Goal: Task Accomplishment & Management: Manage account settings

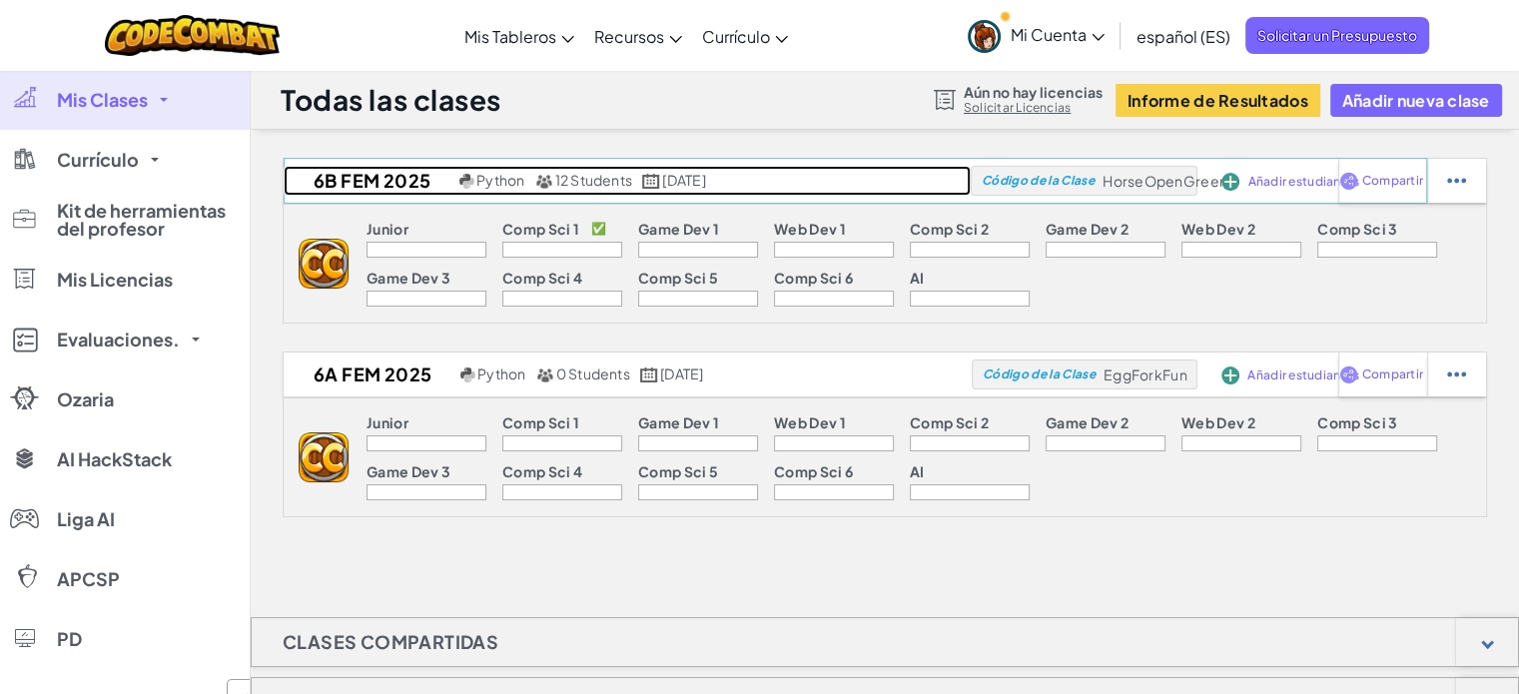
click at [394, 184] on h2 "6B FEM 2025" at bounding box center [369, 181] width 171 height 30
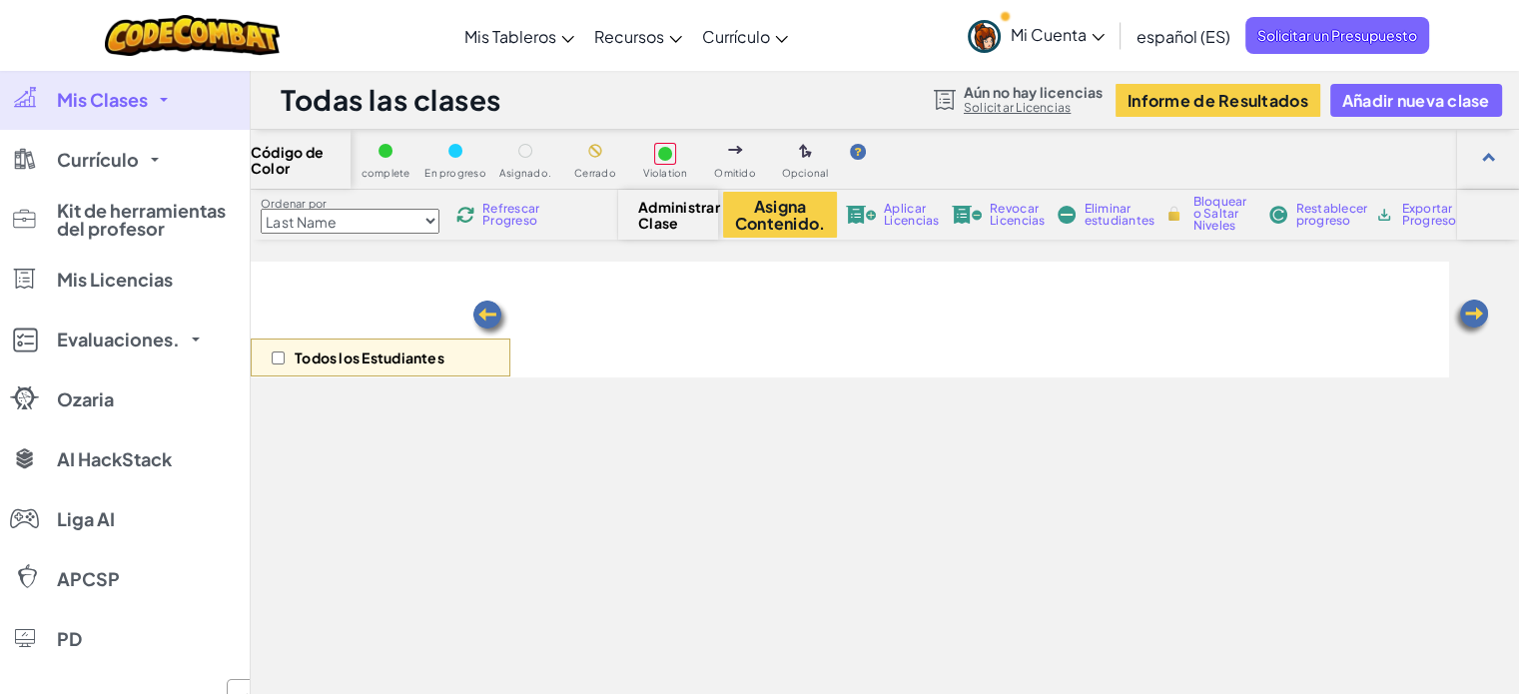
select select "560f1a9f22961295f9427742"
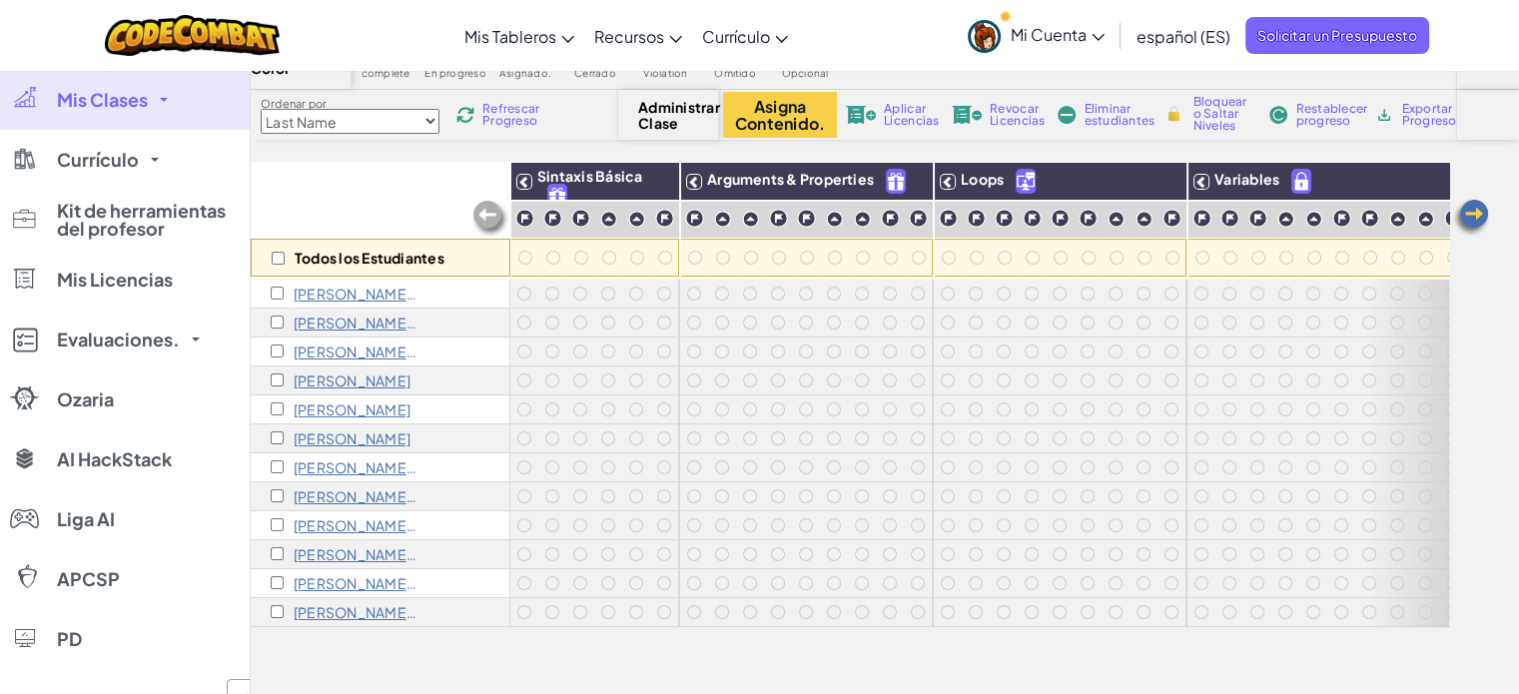
scroll to position [200, 0]
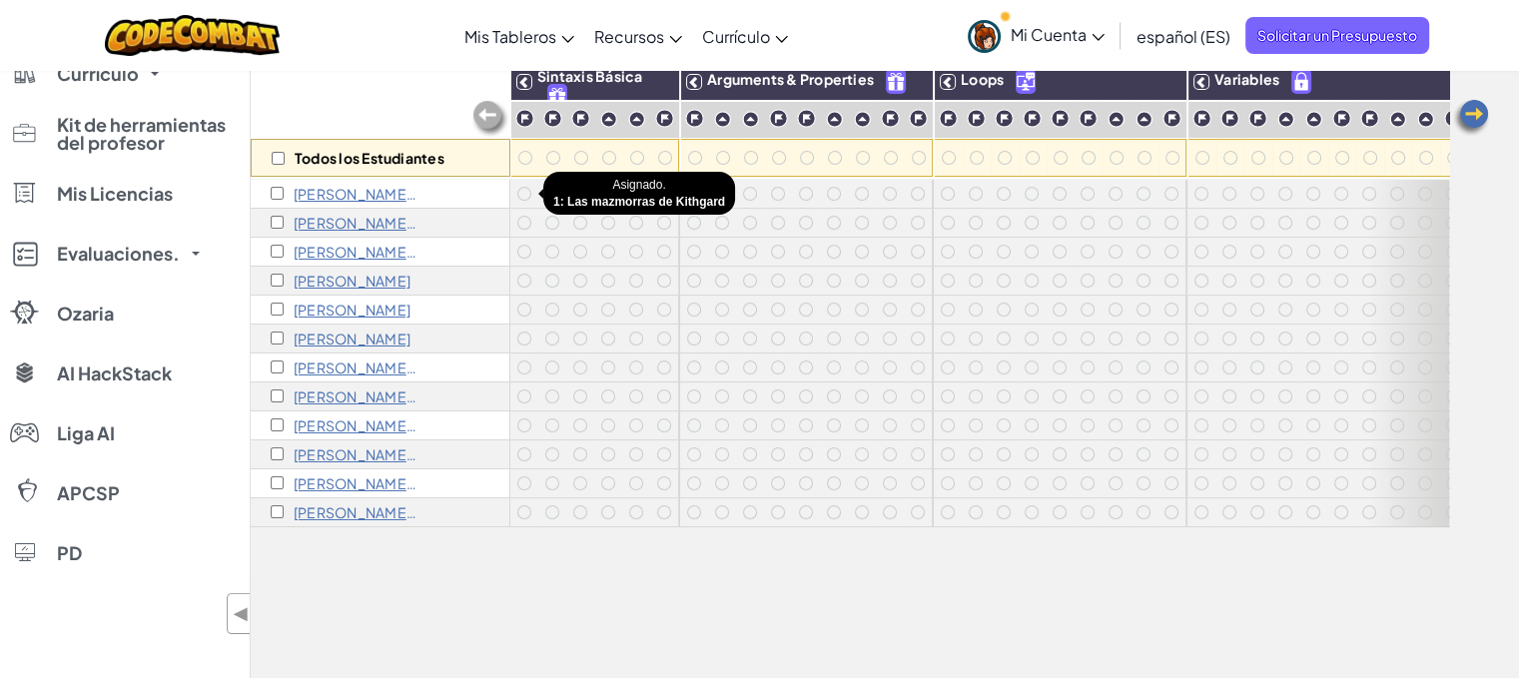
click at [521, 190] on div at bounding box center [524, 194] width 14 height 14
click at [549, 188] on div at bounding box center [552, 194] width 14 height 14
click at [338, 188] on p "[PERSON_NAME] E96657664 2" at bounding box center [356, 194] width 125 height 16
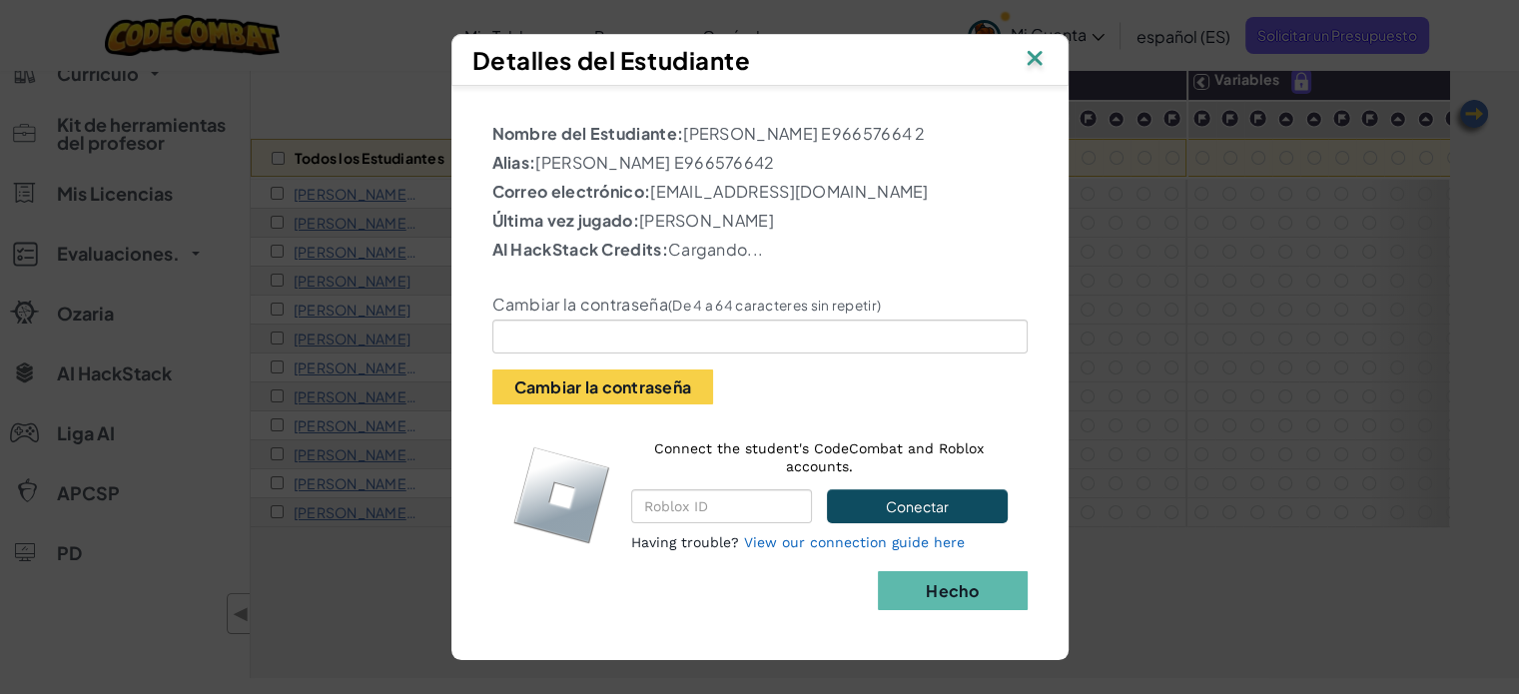
click at [1030, 49] on img at bounding box center [1034, 60] width 26 height 30
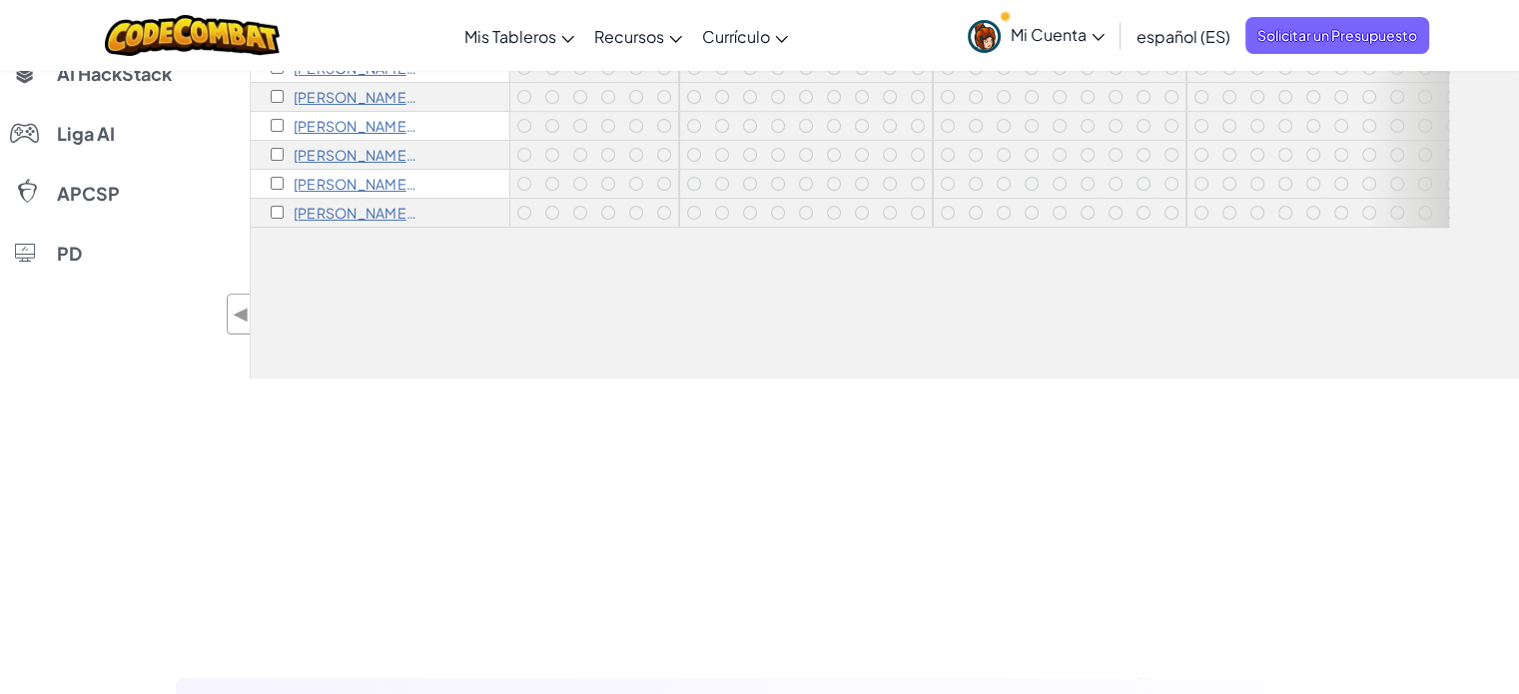
scroll to position [0, 0]
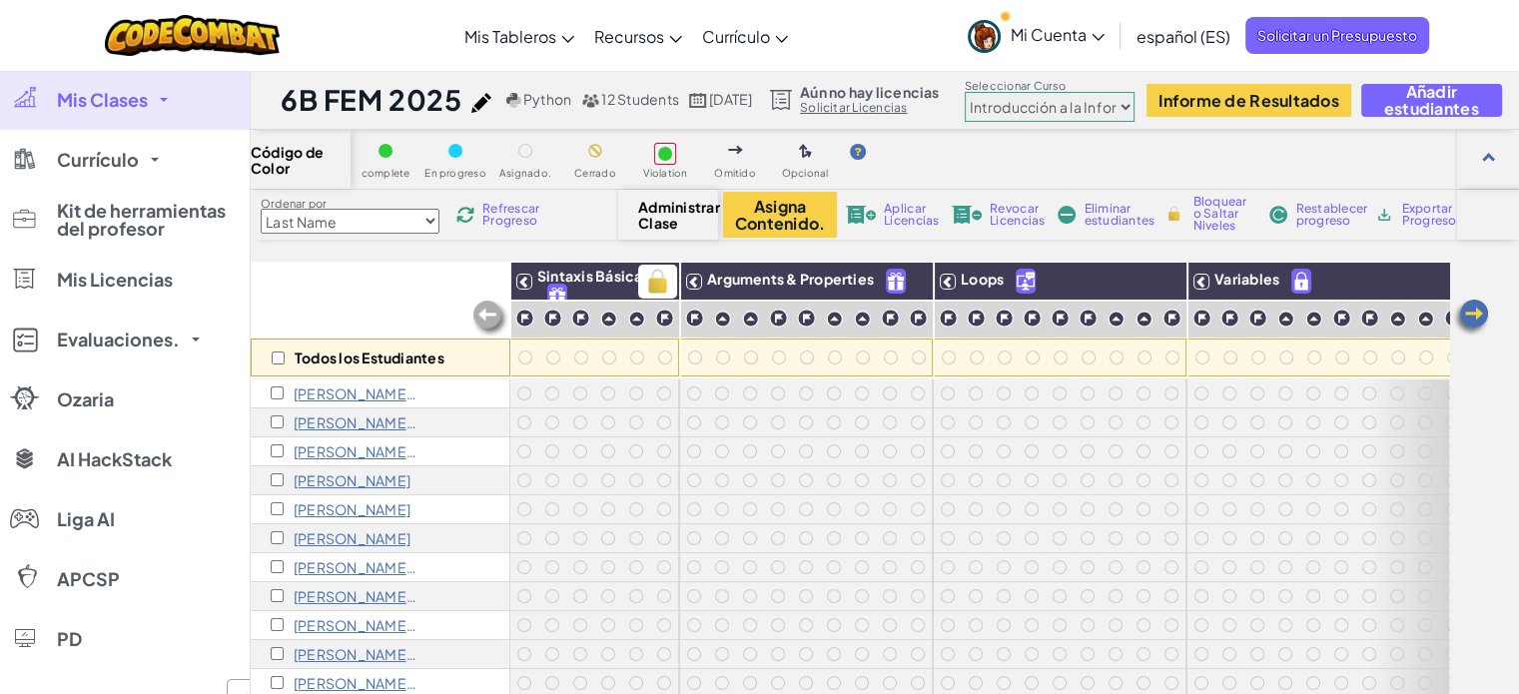
click at [612, 284] on h3 "Sintaxis Básica" at bounding box center [605, 282] width 147 height 28
click at [651, 281] on img at bounding box center [657, 282] width 35 height 30
checkbox input "true"
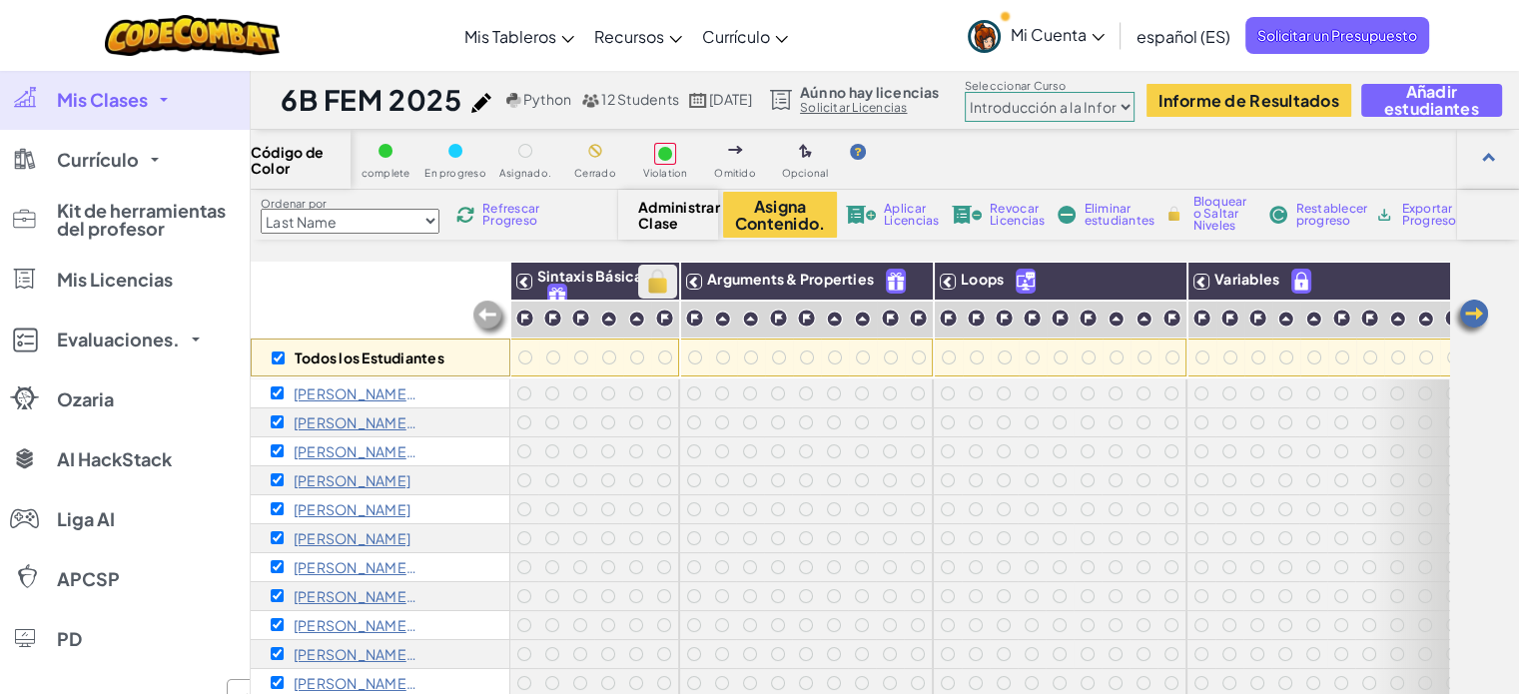
checkbox input "true"
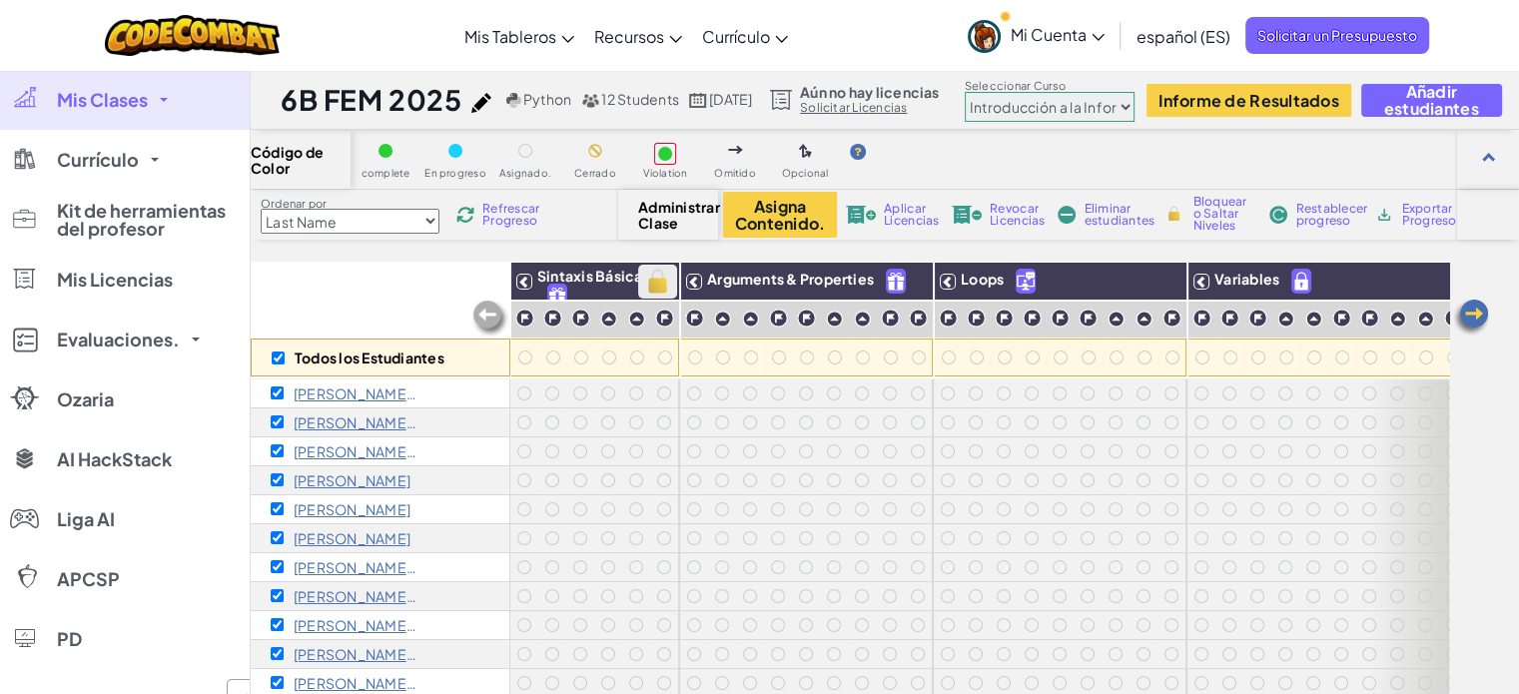
checkbox input "true"
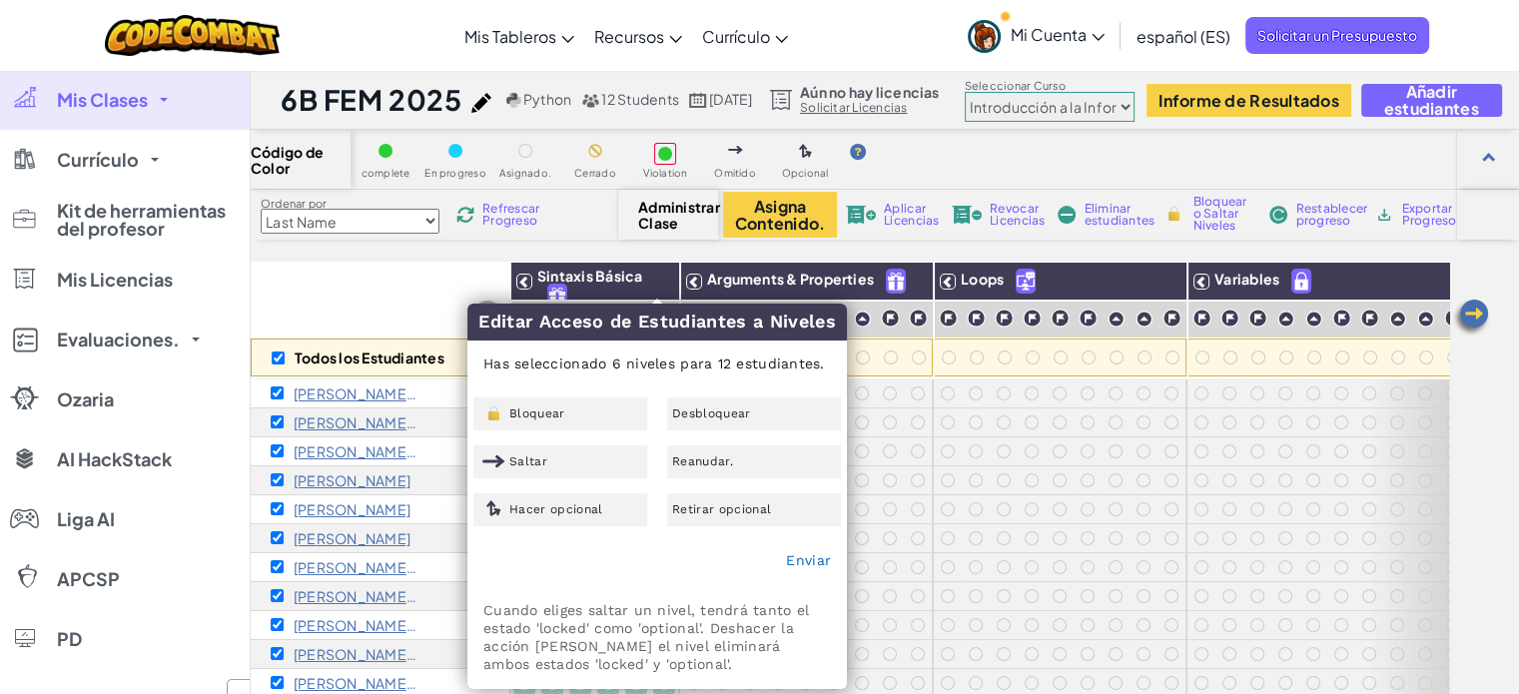
click at [399, 267] on div "Todos los Estudiantes" at bounding box center [381, 320] width 260 height 116
checkbox input "false"
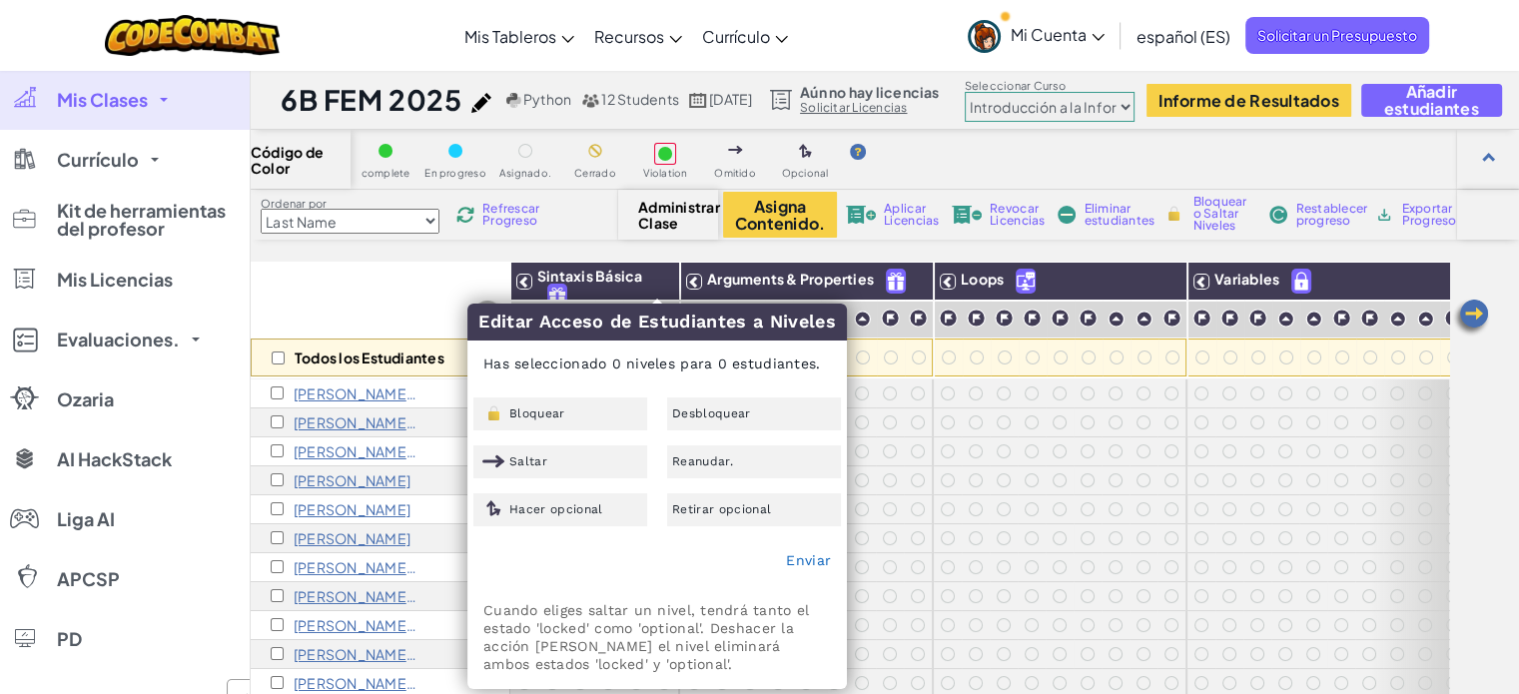
checkbox input "false"
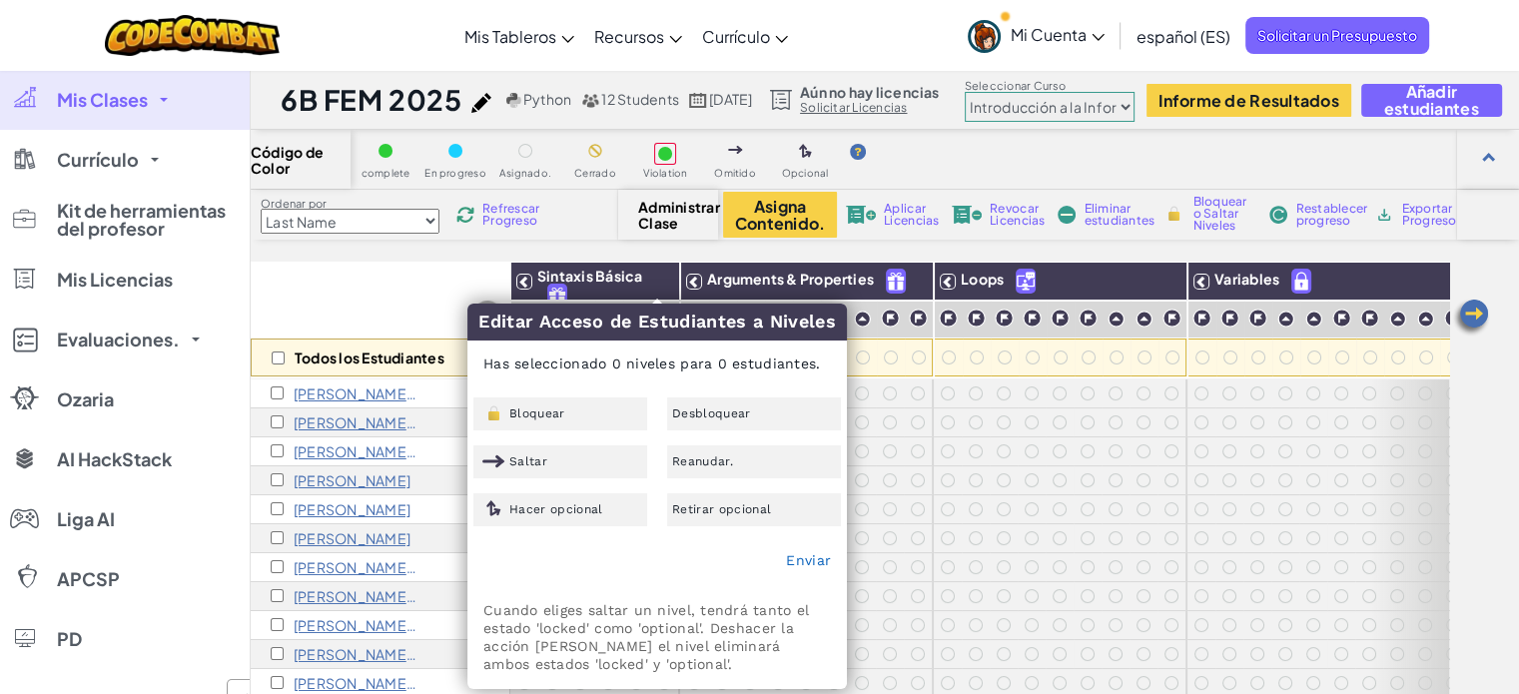
checkbox input "false"
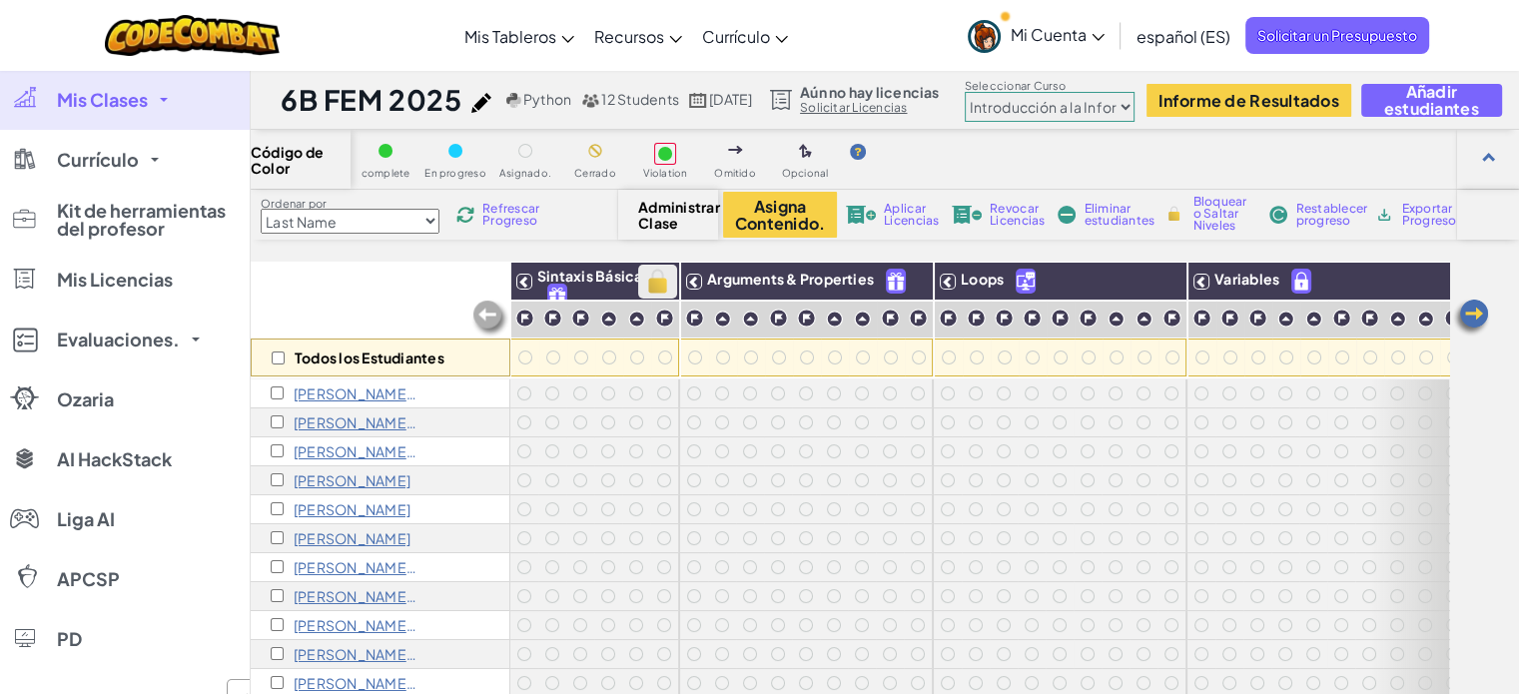
click at [666, 286] on img at bounding box center [657, 282] width 35 height 30
checkbox input "true"
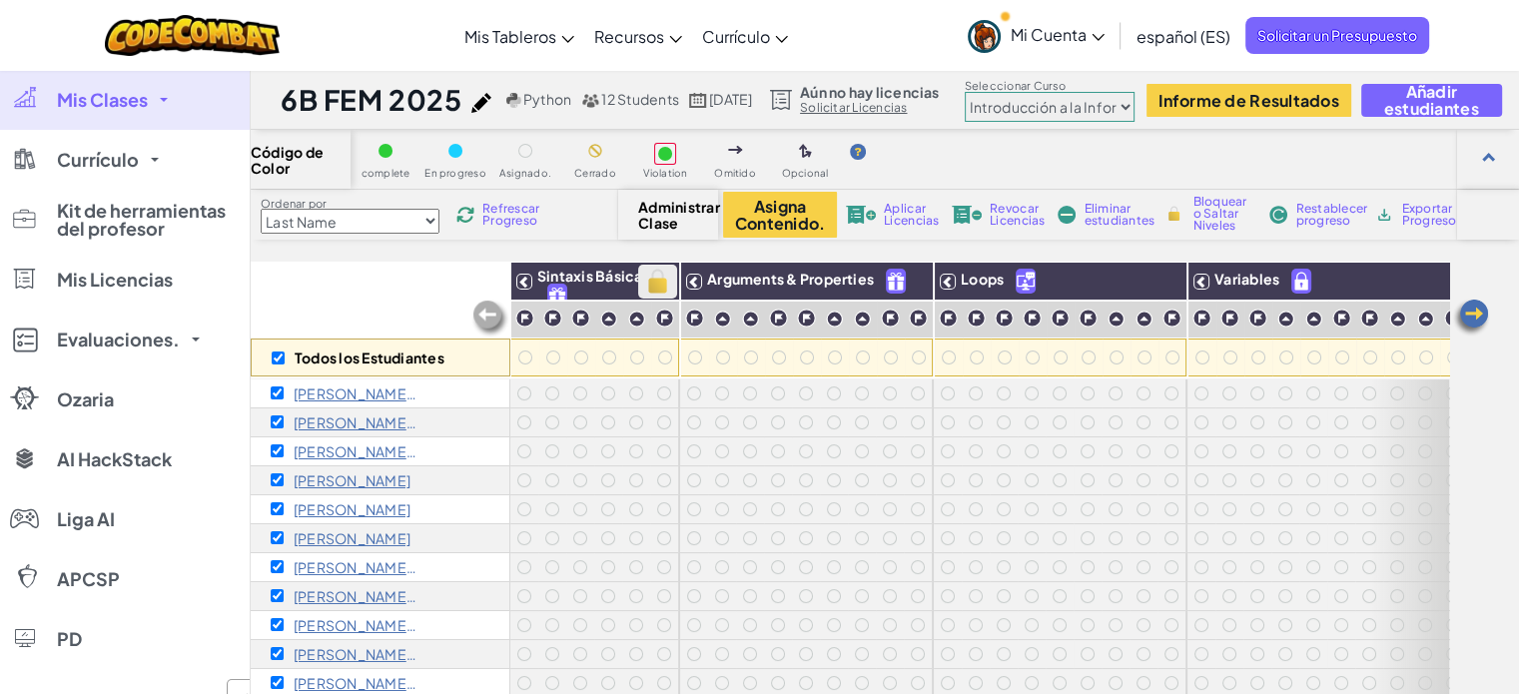
checkbox input "true"
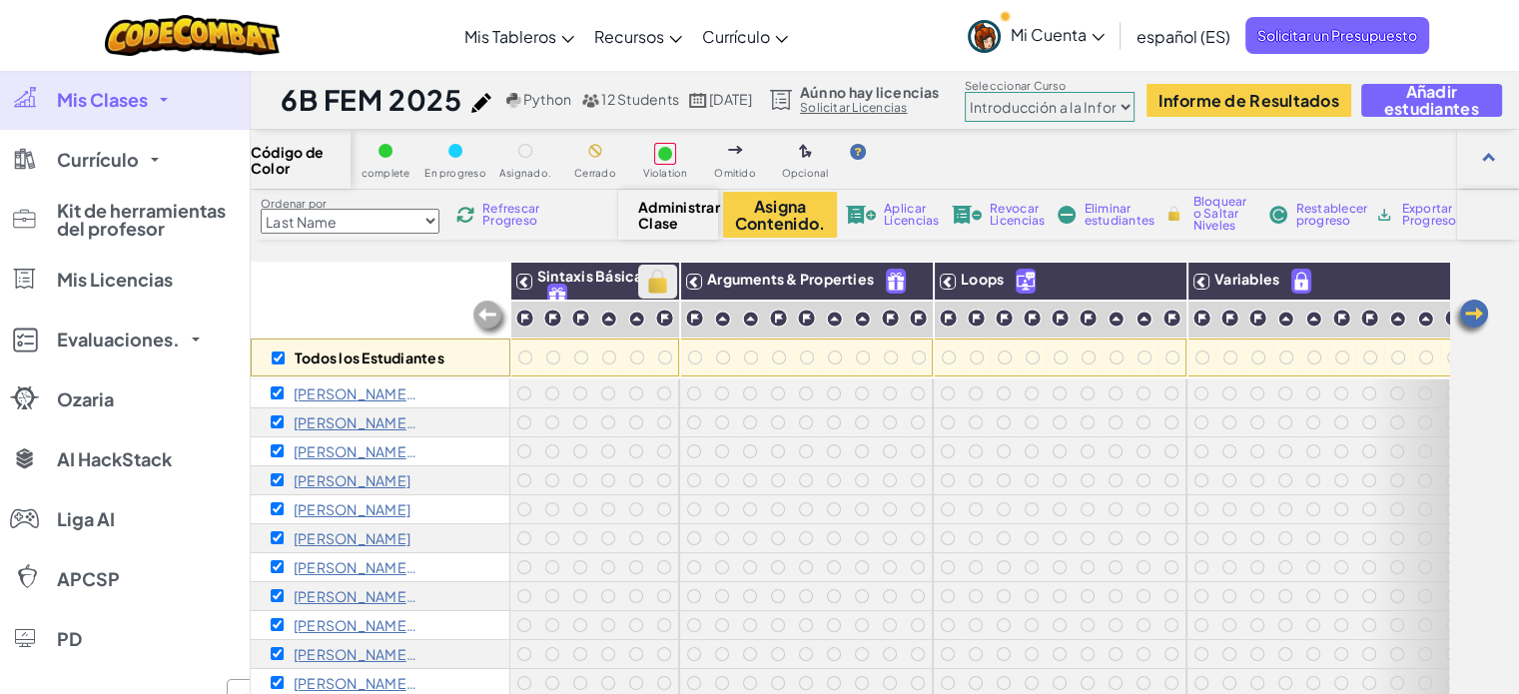
checkbox input "true"
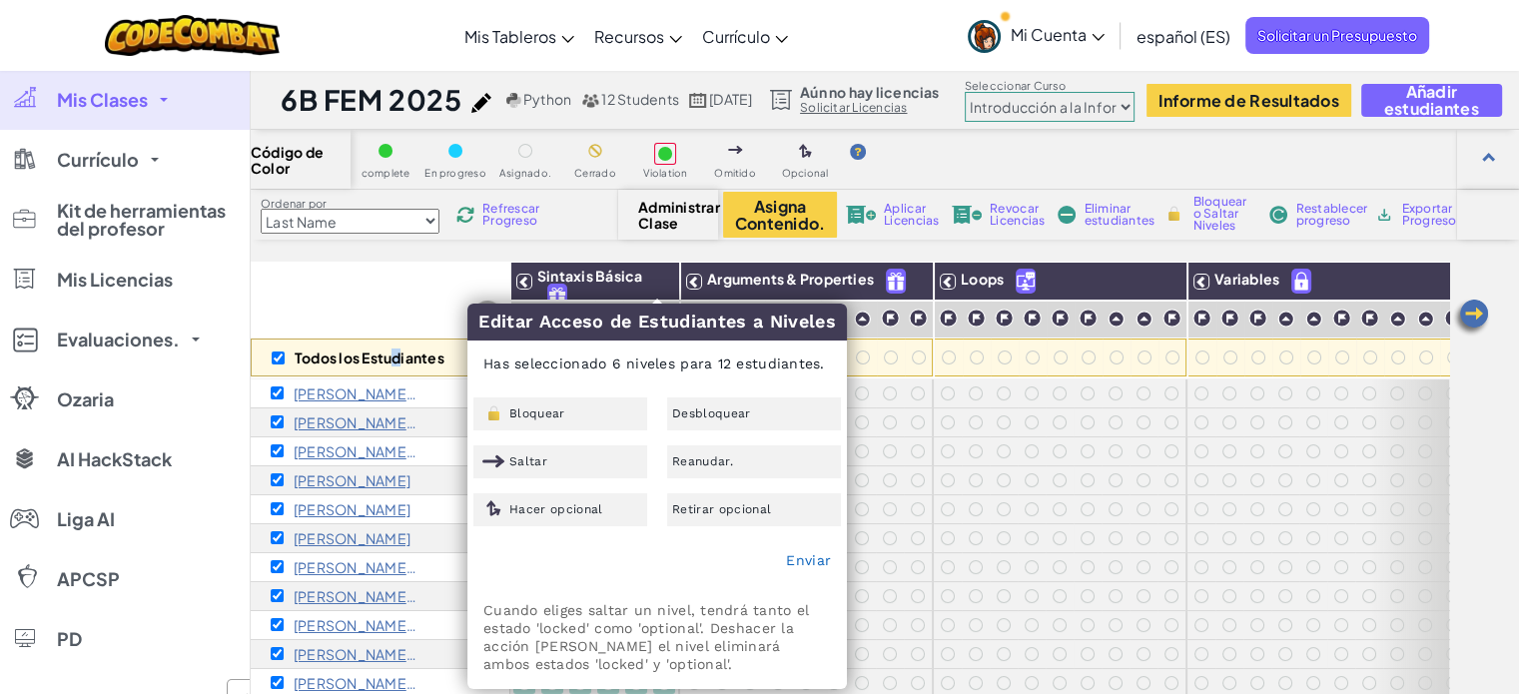
click at [396, 312] on div "Todos los Estudiantes" at bounding box center [381, 320] width 260 height 116
checkbox input "false"
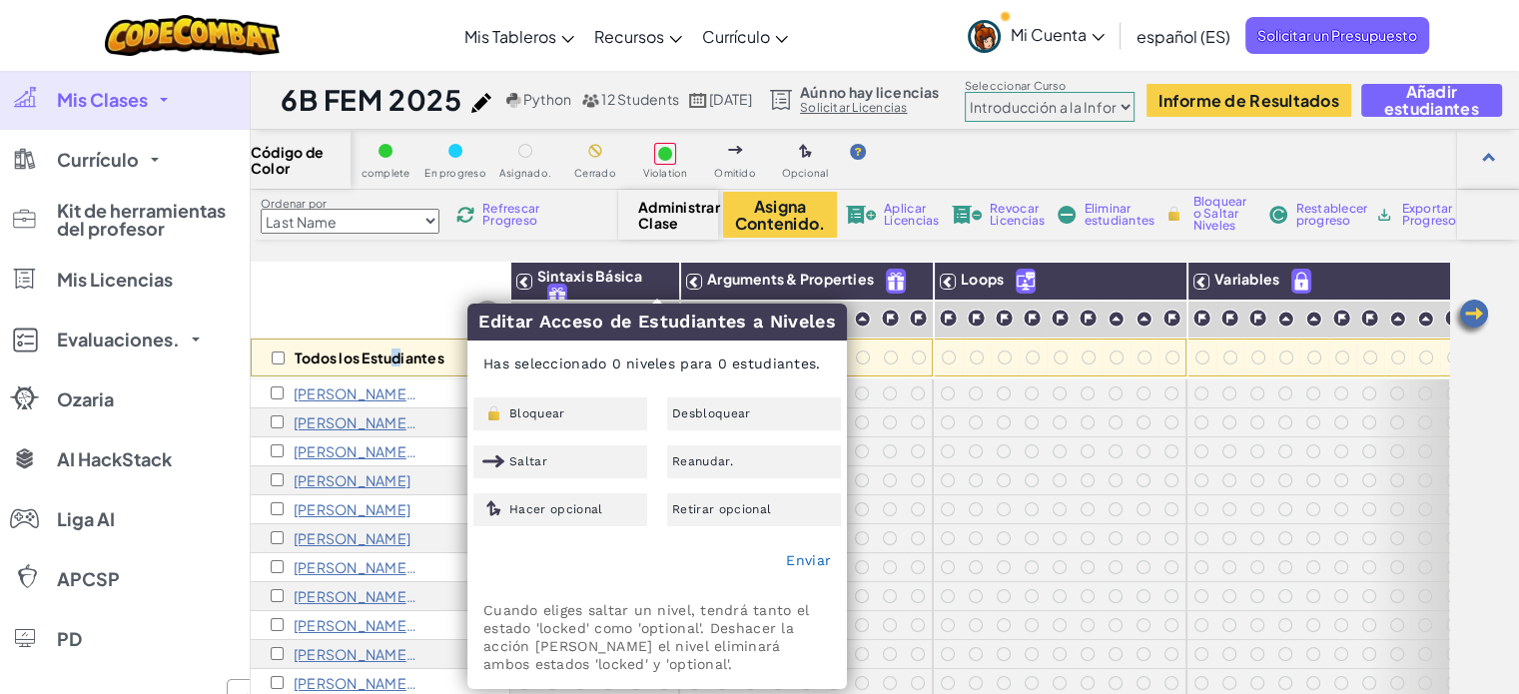
checkbox input "false"
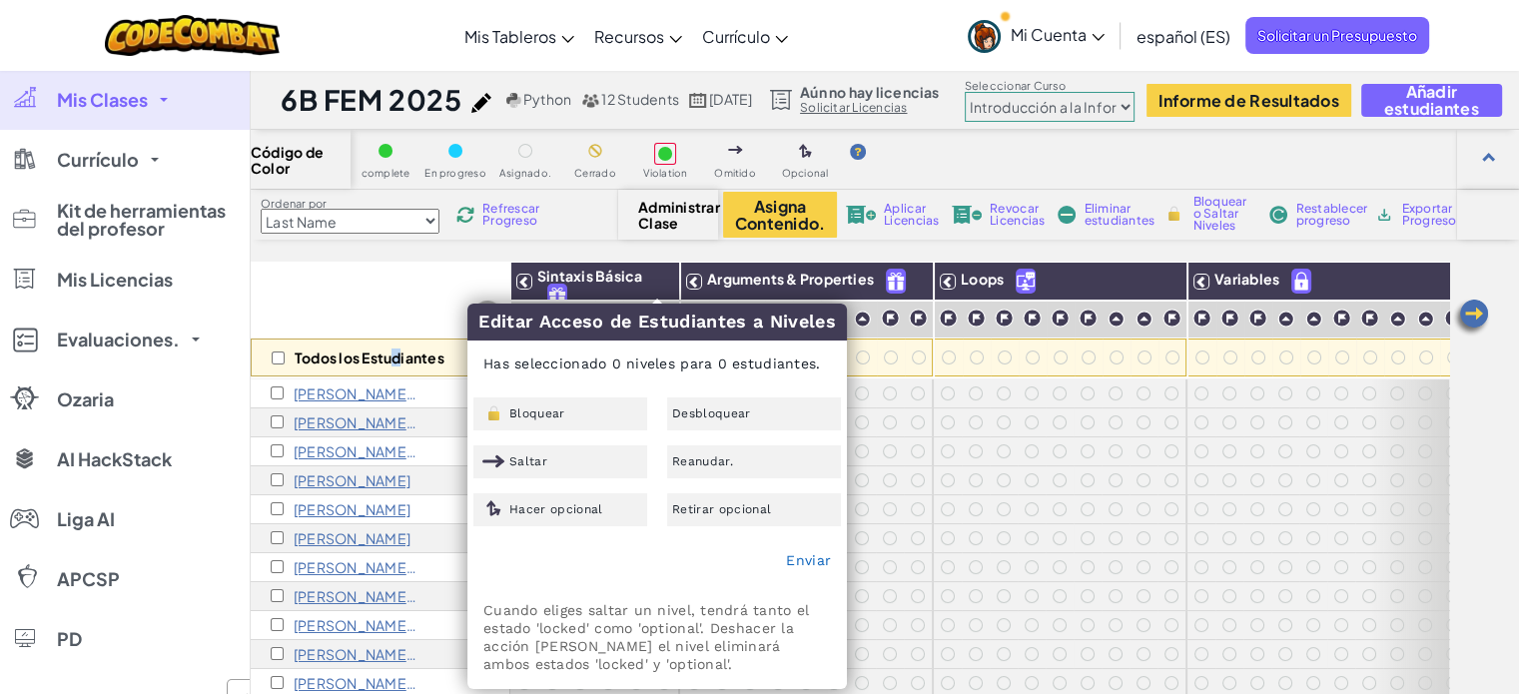
checkbox input "false"
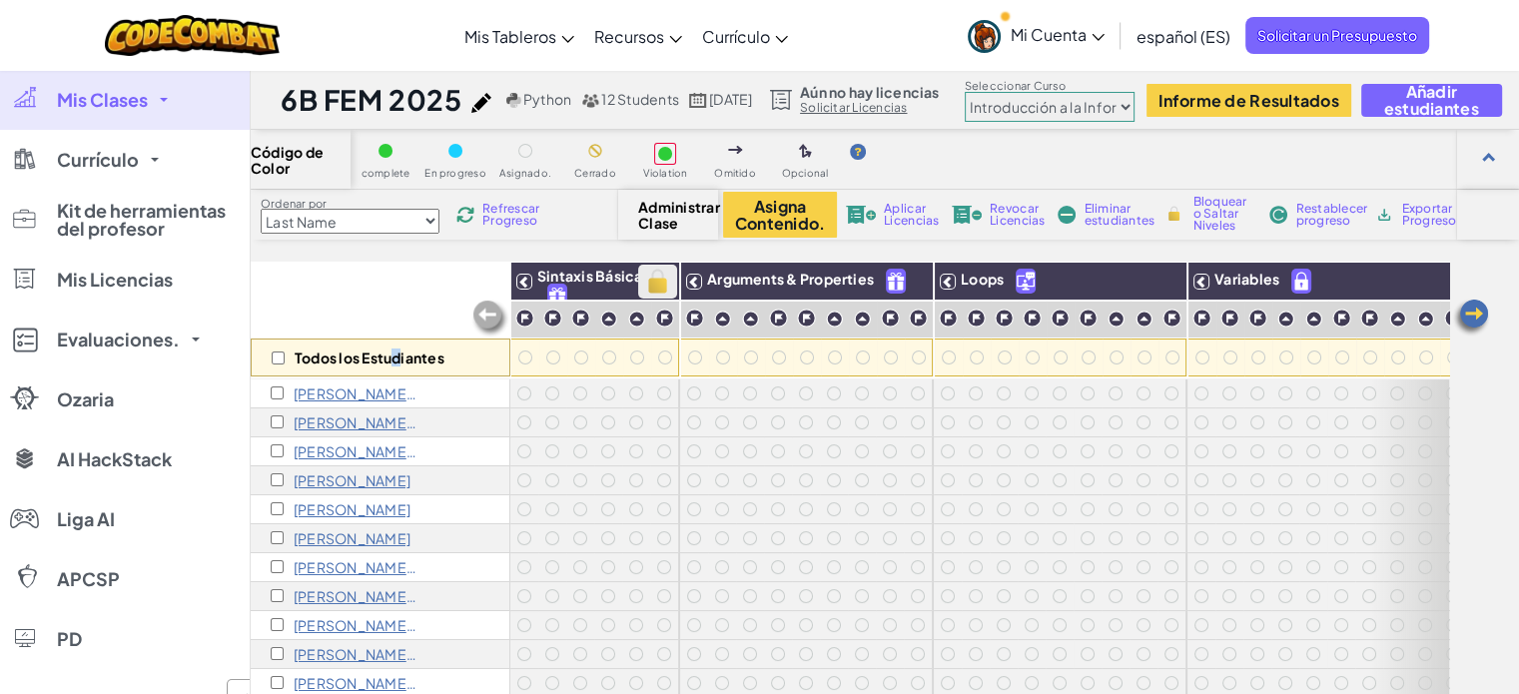
click at [667, 291] on img at bounding box center [657, 282] width 35 height 30
checkbox input "true"
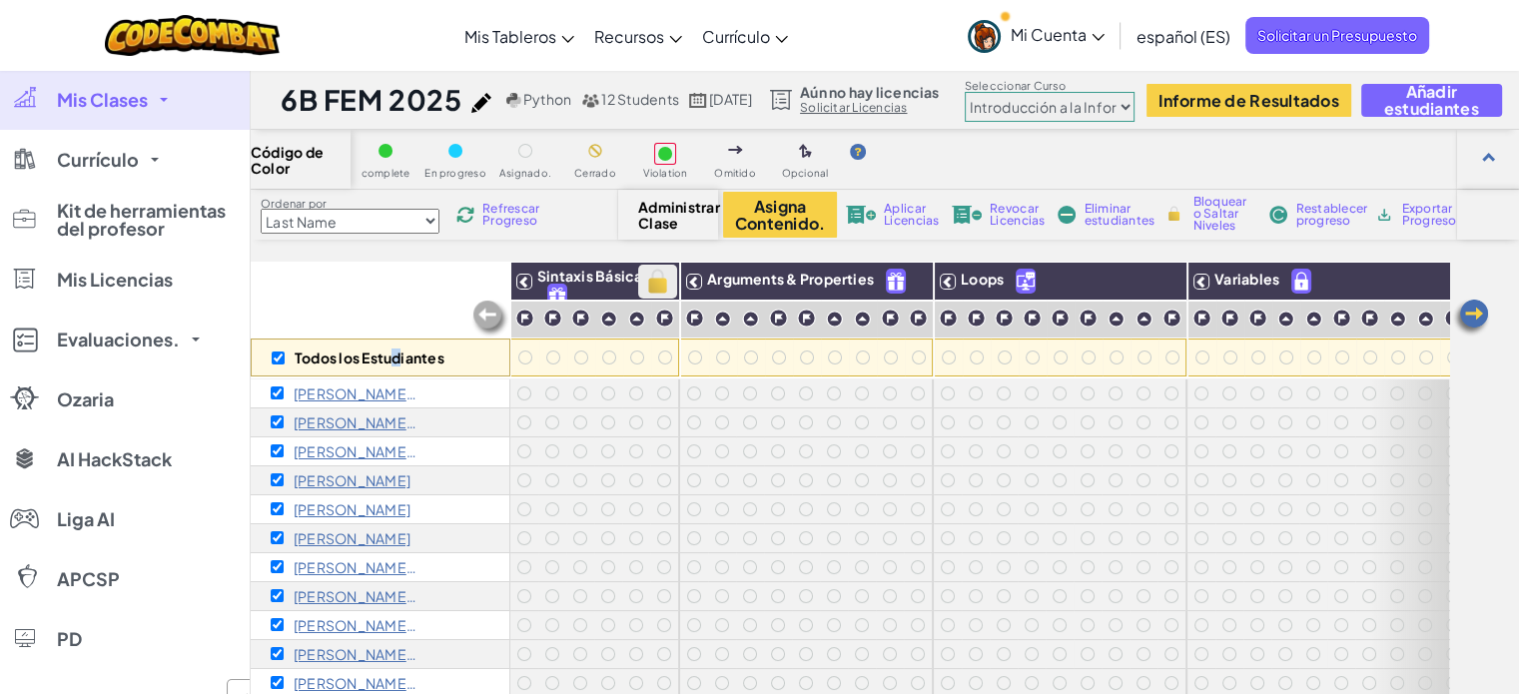
checkbox input "true"
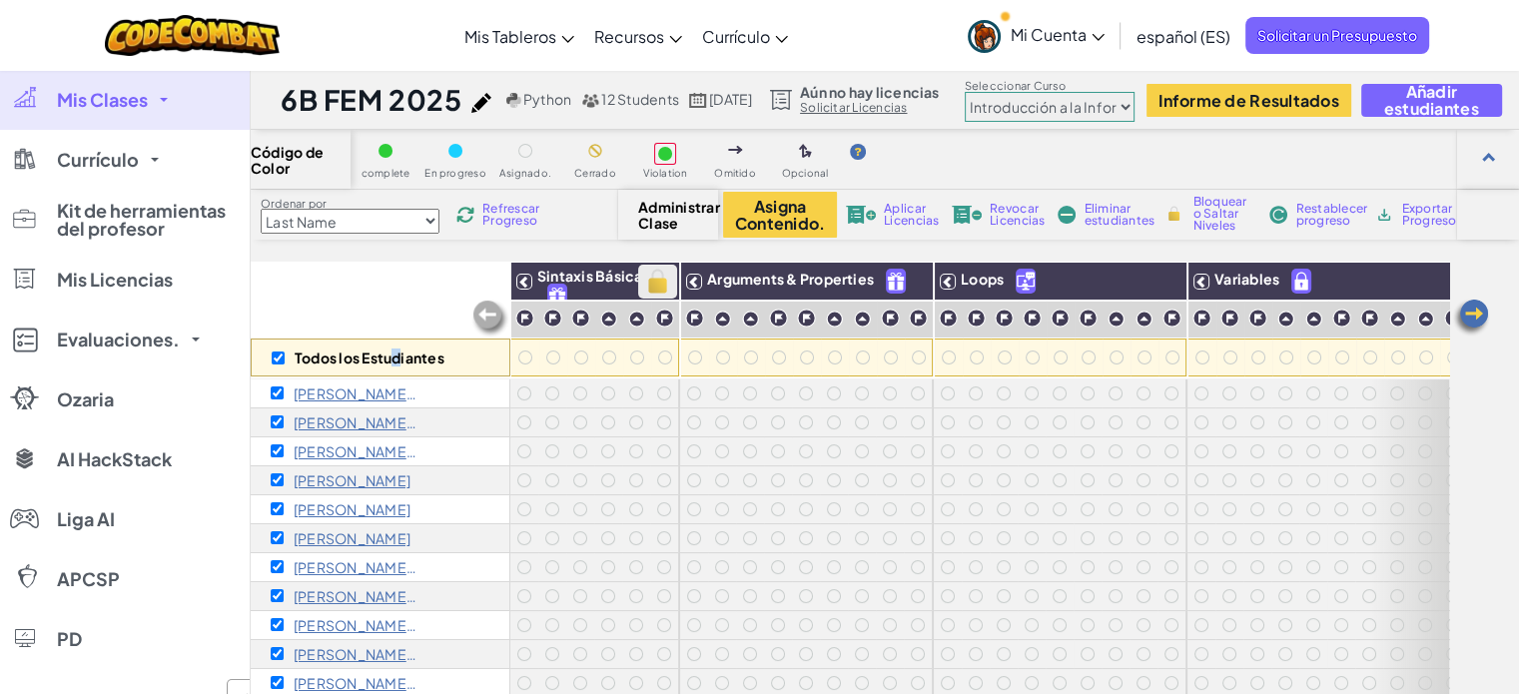
checkbox input "true"
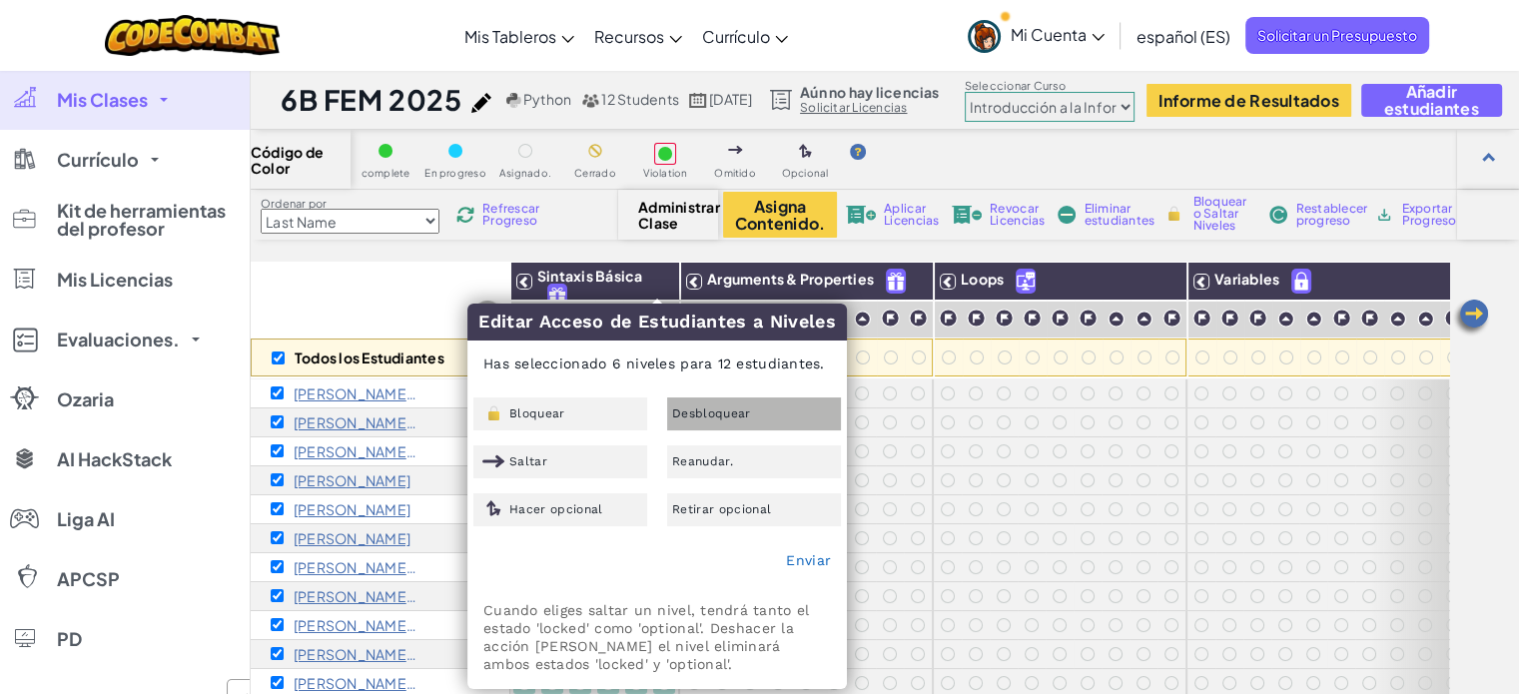
click at [710, 403] on div "Desbloquear" at bounding box center [754, 413] width 174 height 33
click at [351, 263] on div "Todos los Estudiantes" at bounding box center [381, 320] width 260 height 116
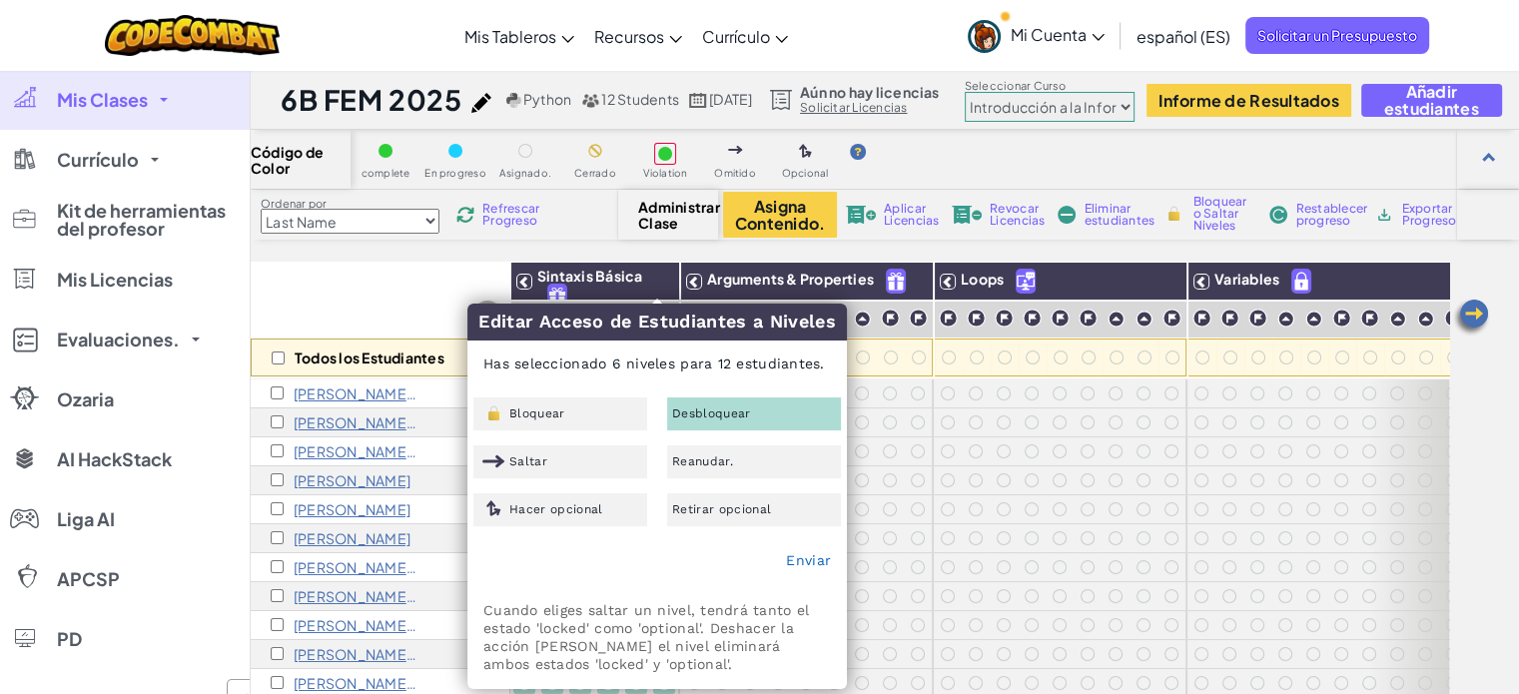
checkbox input "false"
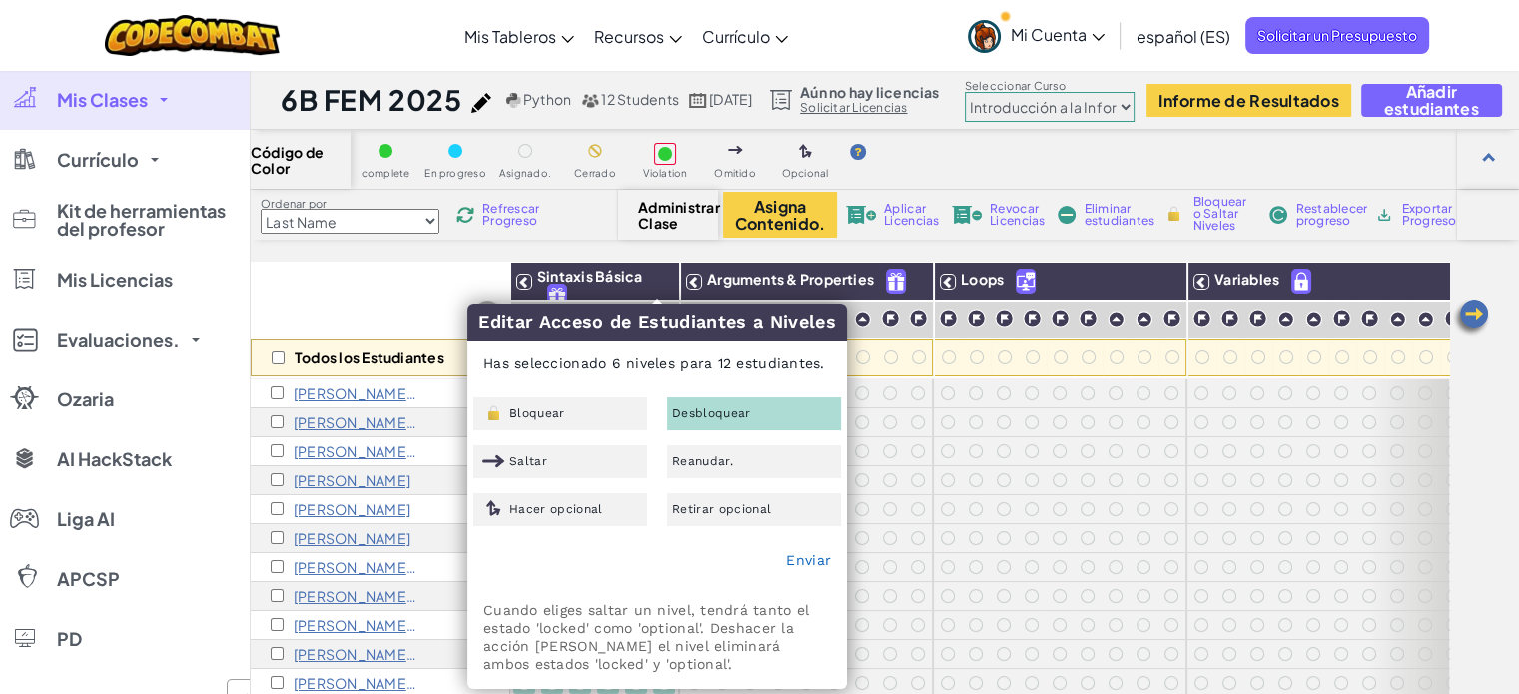
checkbox input "false"
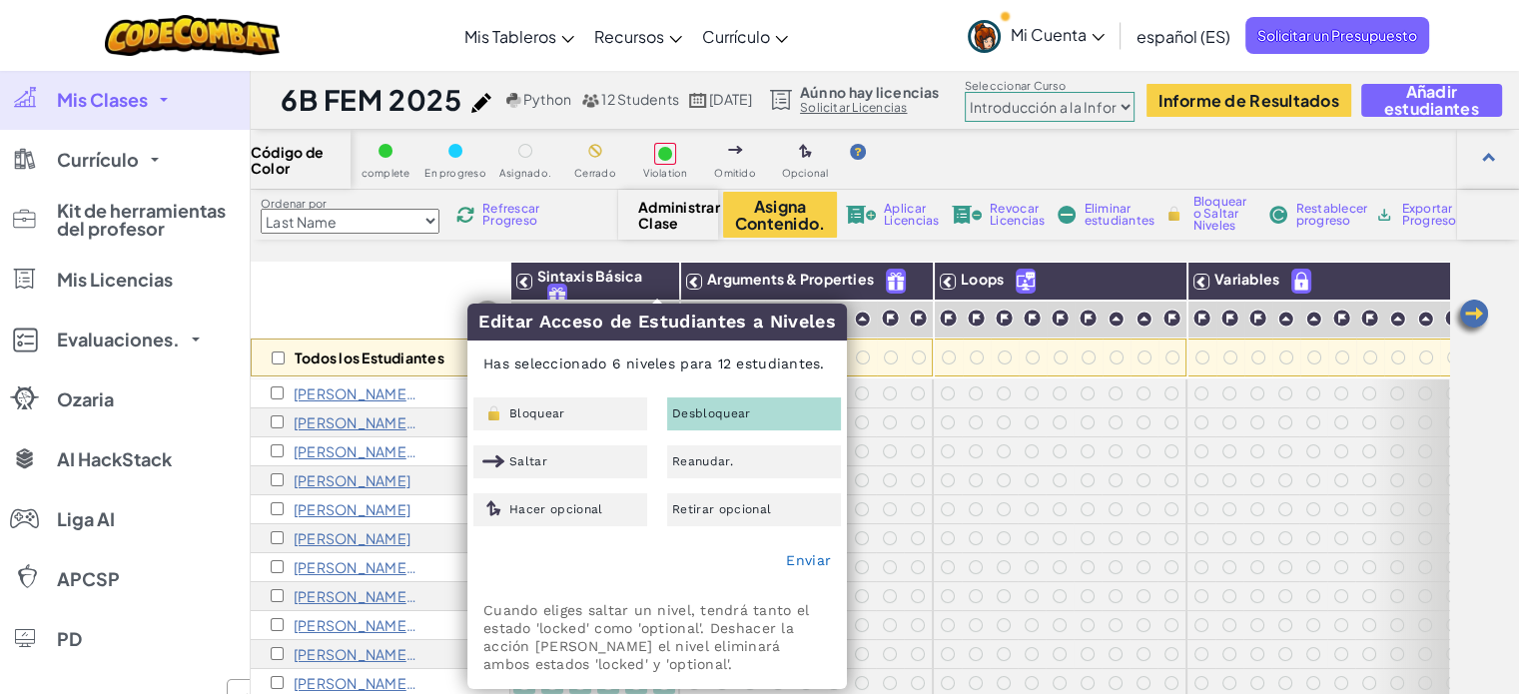
checkbox input "false"
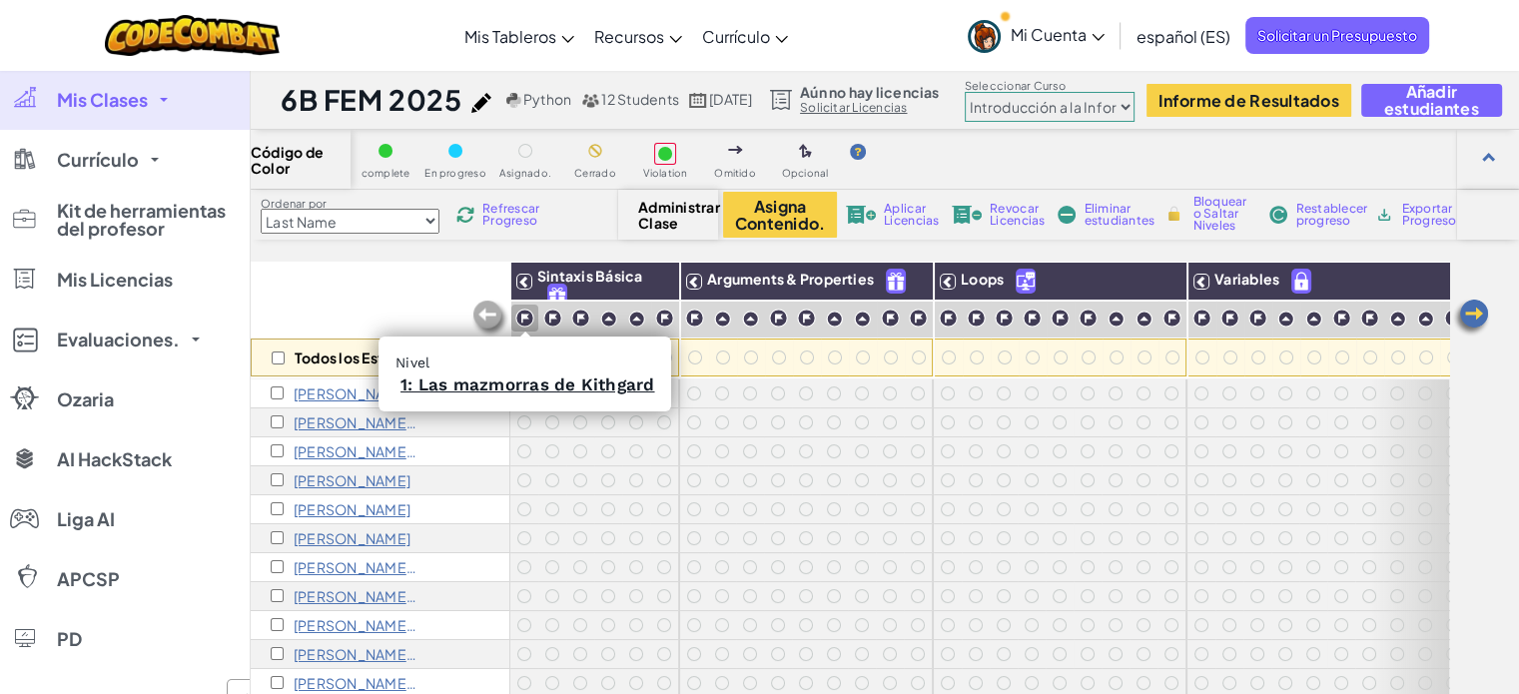
drag, startPoint x: 532, startPoint y: 322, endPoint x: 494, endPoint y: 390, distance: 78.7
click at [532, 321] on img at bounding box center [524, 318] width 19 height 19
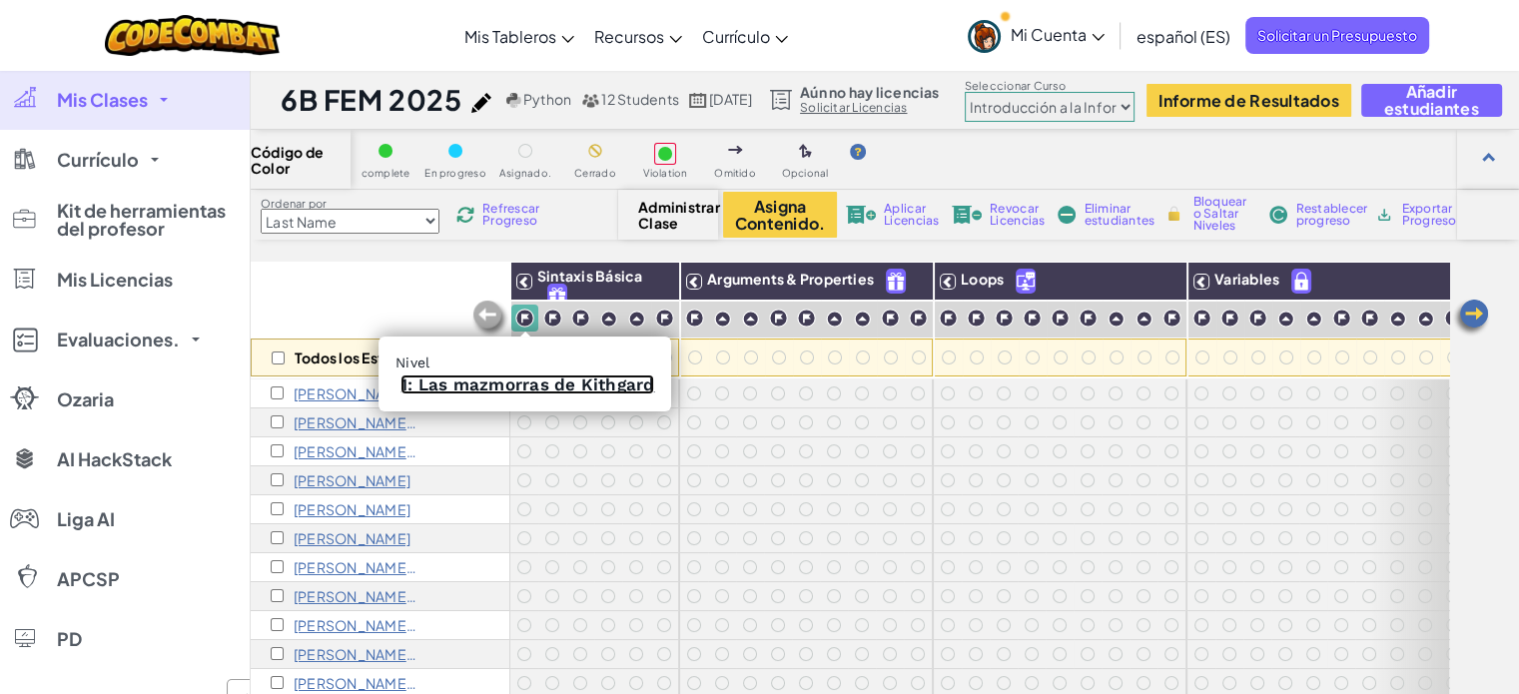
click at [510, 377] on link "1: Las mazmorras de Kithgard" at bounding box center [527, 384] width 254 height 20
